Goal: Ask a question

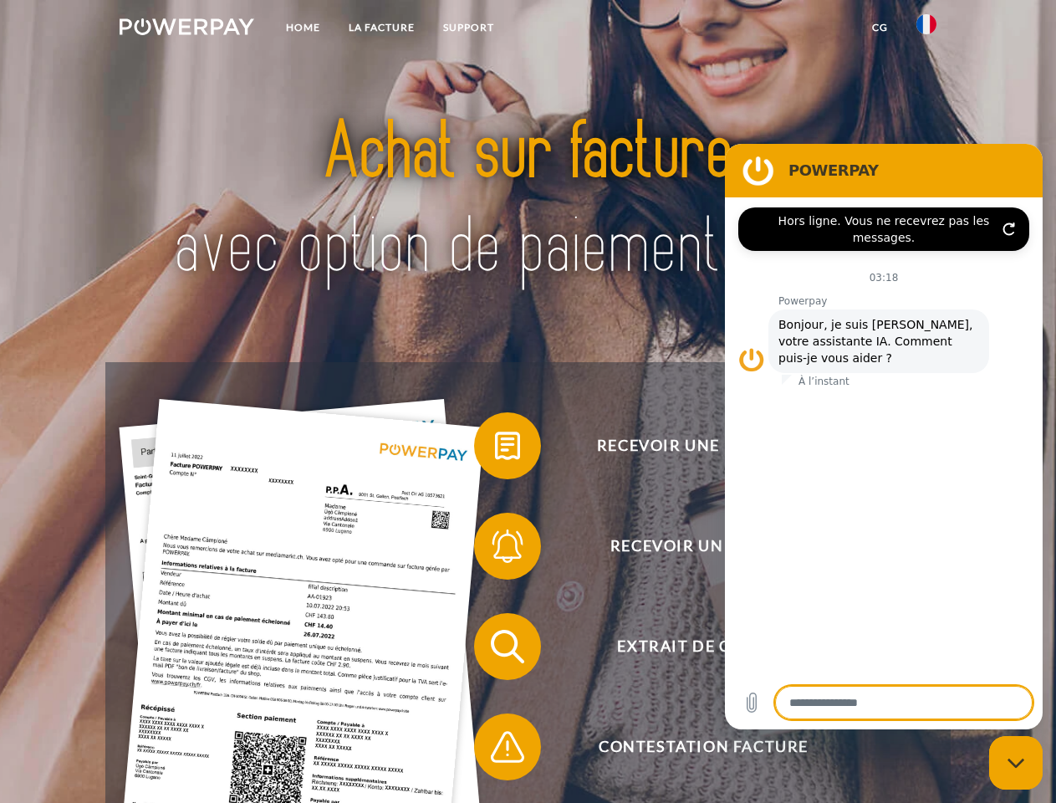
click at [186, 29] on img at bounding box center [187, 26] width 135 height 17
click at [926, 29] on img at bounding box center [926, 24] width 20 height 20
click at [880, 28] on link "CG" at bounding box center [880, 28] width 44 height 30
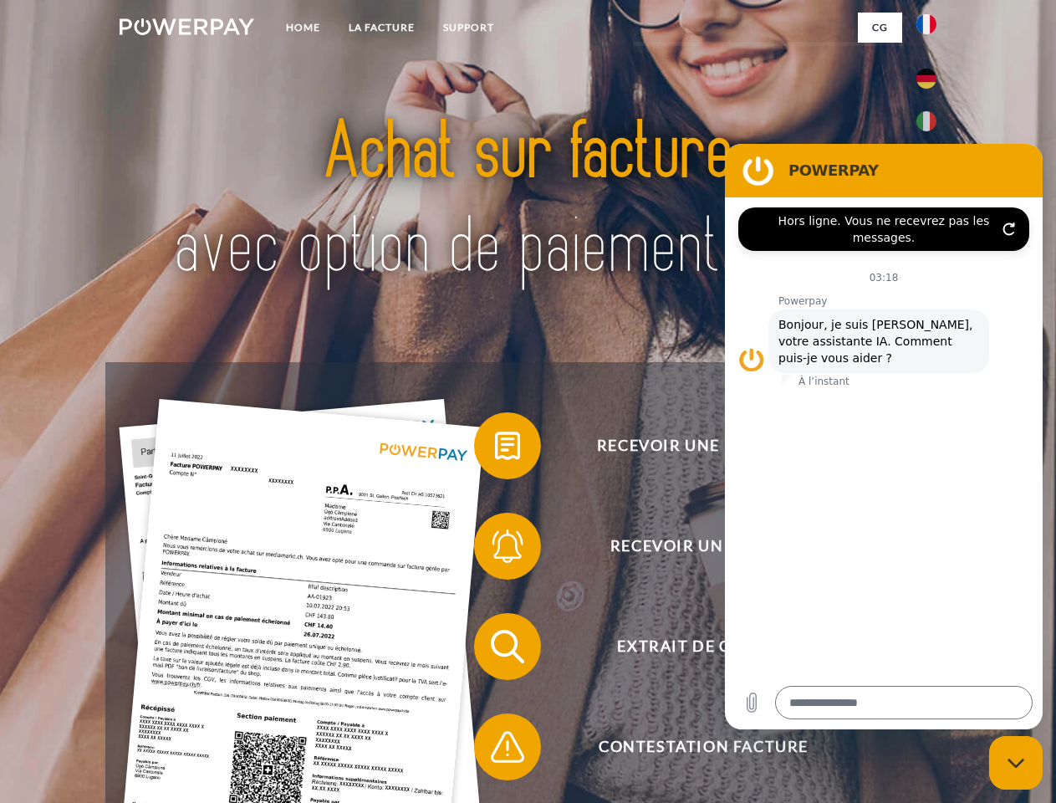
click at [495, 449] on span at bounding box center [483, 446] width 84 height 84
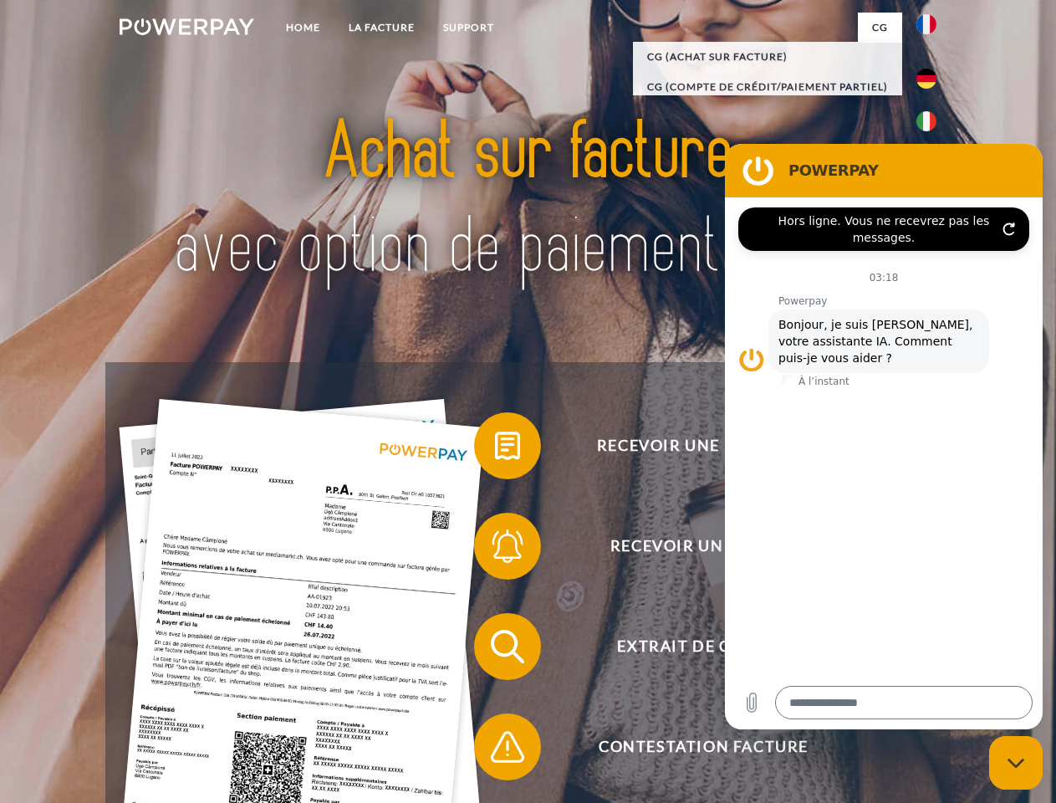
click at [495, 549] on span at bounding box center [483, 546] width 84 height 84
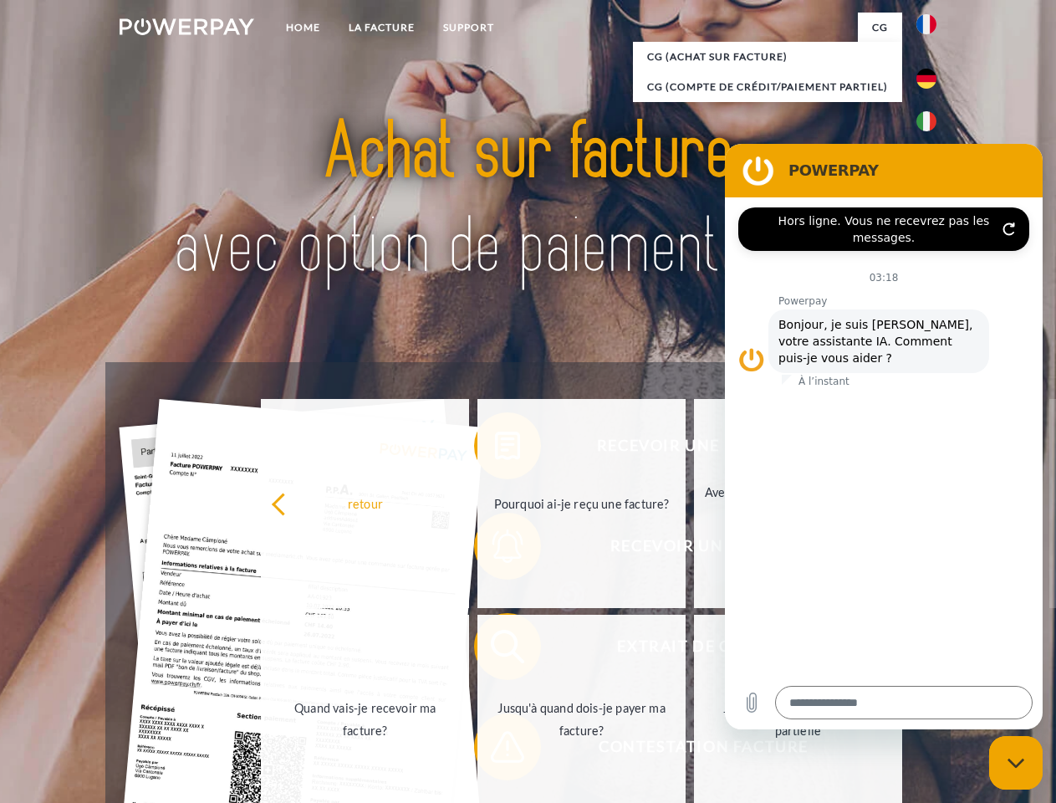
click at [495, 650] on link "Jusqu'à quand dois-je payer ma facture?" at bounding box center [581, 719] width 208 height 209
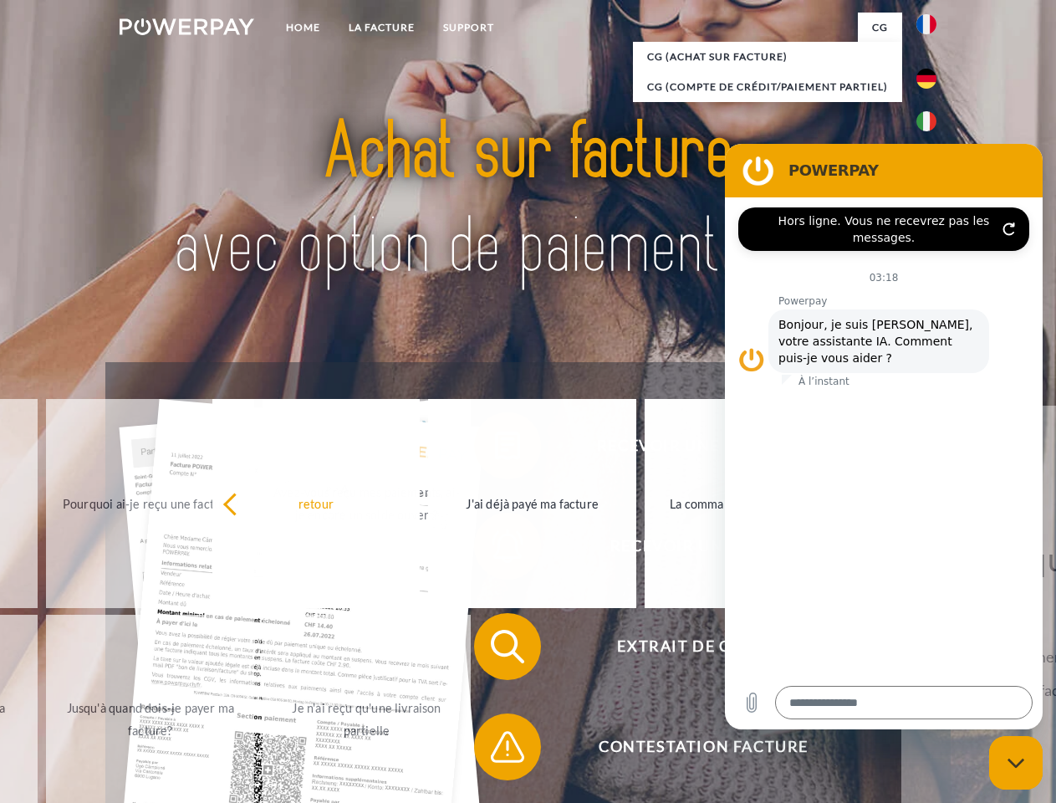
click at [495, 750] on span at bounding box center [483, 747] width 84 height 84
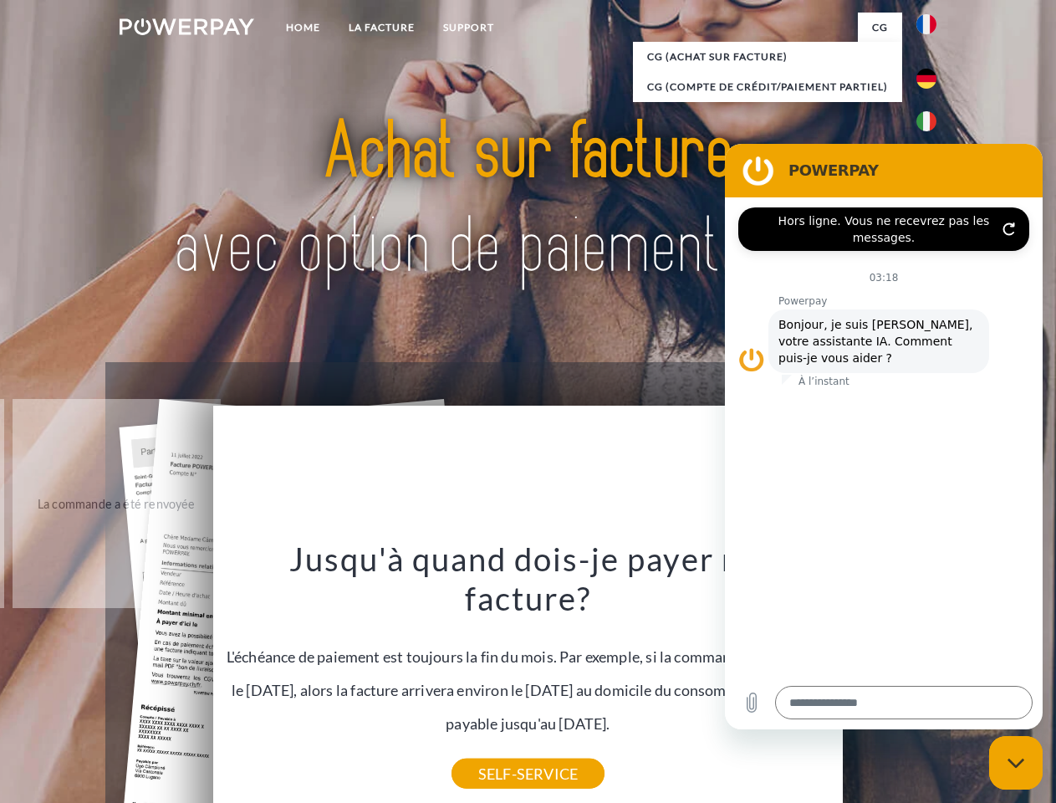
click at [1016, 763] on icon "Fermer la fenêtre de messagerie" at bounding box center [1017, 763] width 18 height 11
type textarea "*"
